Goal: Task Accomplishment & Management: Manage account settings

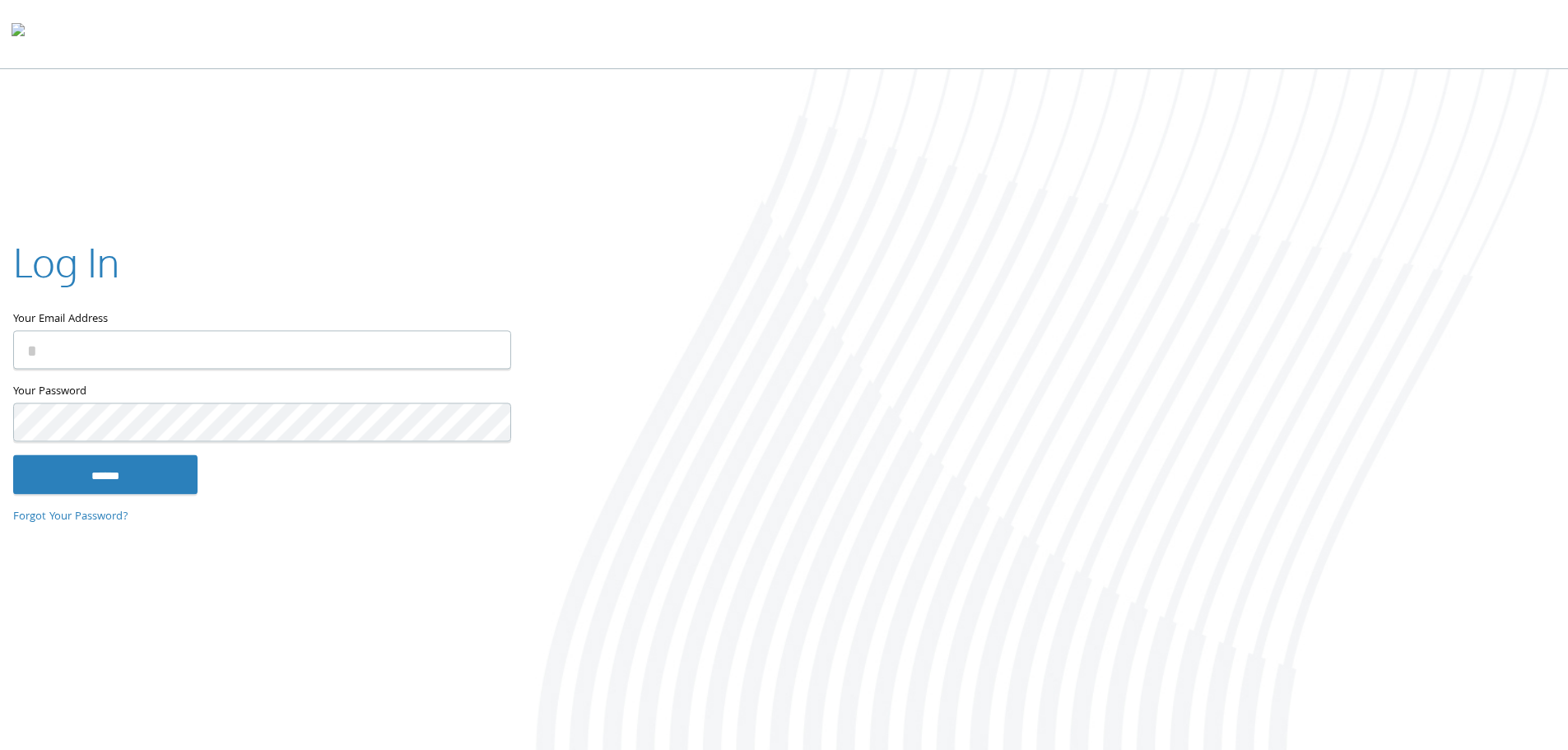
click at [221, 346] on input "Your Email Address" at bounding box center [261, 349] width 498 height 39
type input "**********"
click at [13, 455] on input "******" at bounding box center [105, 475] width 185 height 40
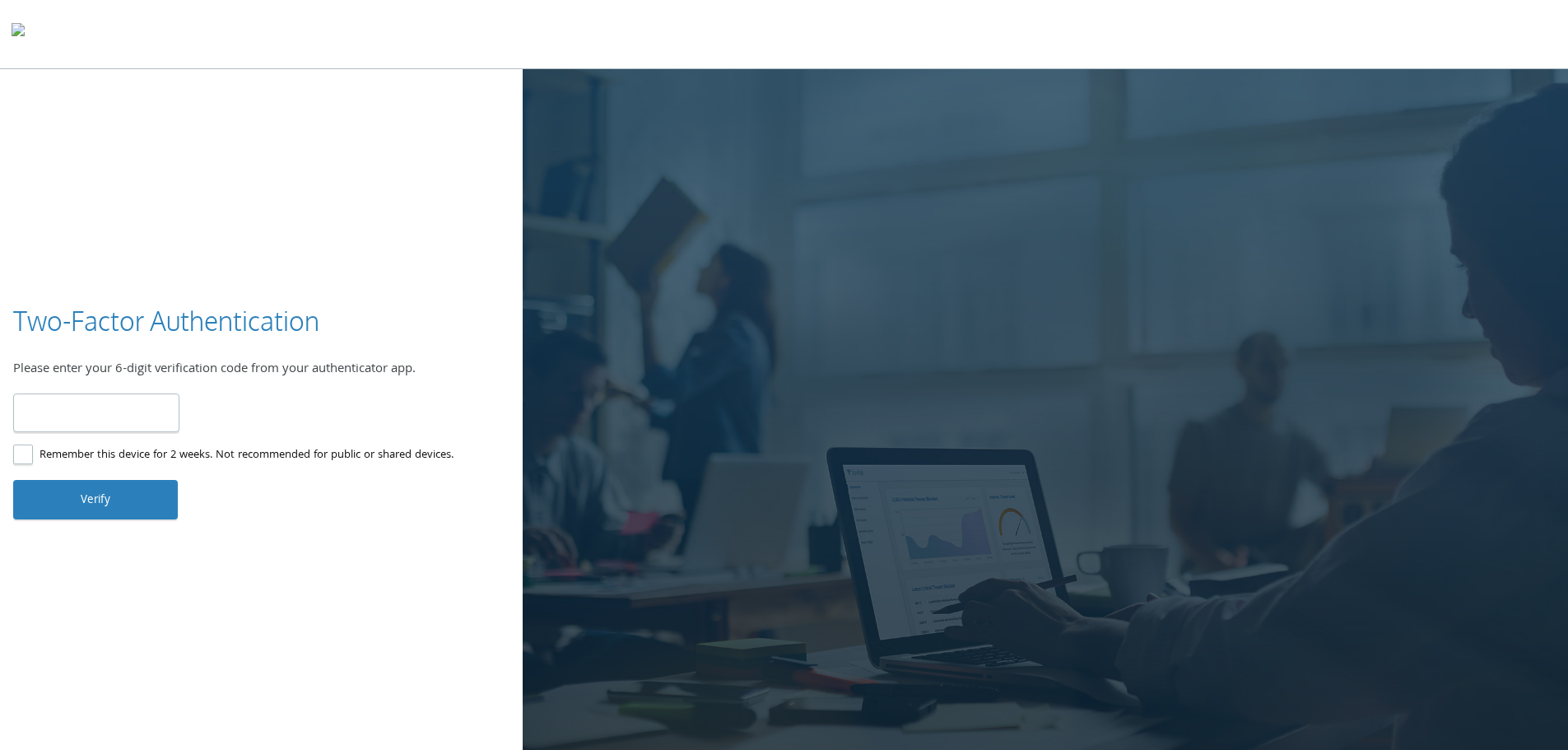
type input "******"
